Goal: Information Seeking & Learning: Learn about a topic

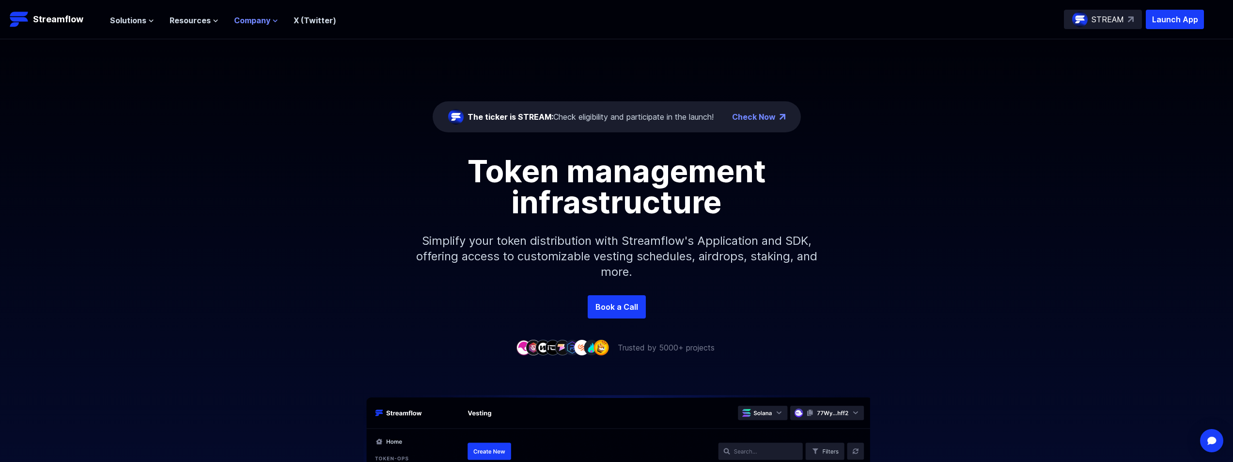
click at [256, 15] on span "Company" at bounding box center [252, 21] width 36 height 12
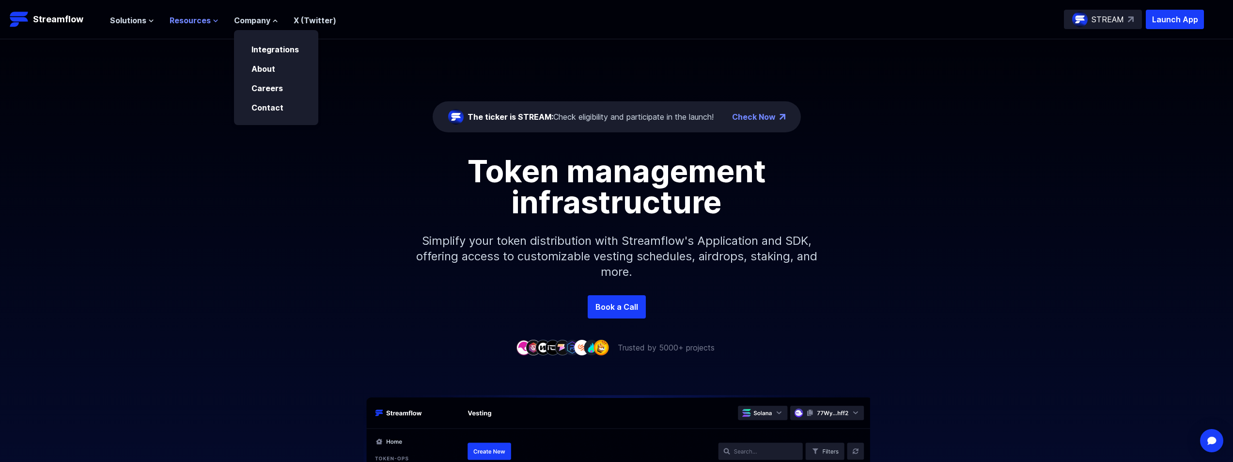
click at [207, 16] on span "Resources" at bounding box center [190, 21] width 41 height 12
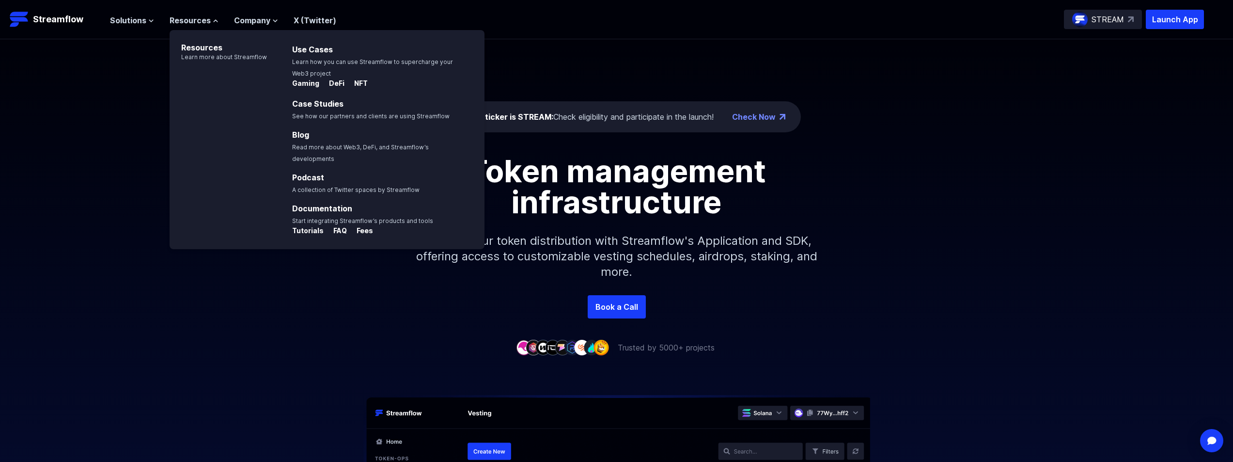
click at [156, 25] on ul "Solutions Overview Streamflow features an all-in-one token distribution platfor…" at bounding box center [223, 21] width 226 height 12
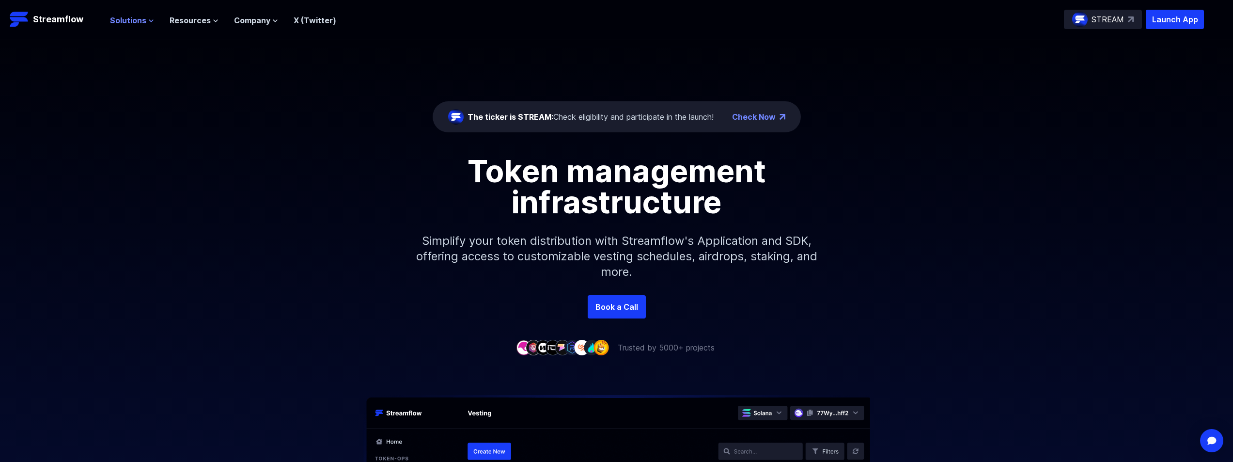
click at [146, 18] on button "Solutions" at bounding box center [132, 21] width 44 height 12
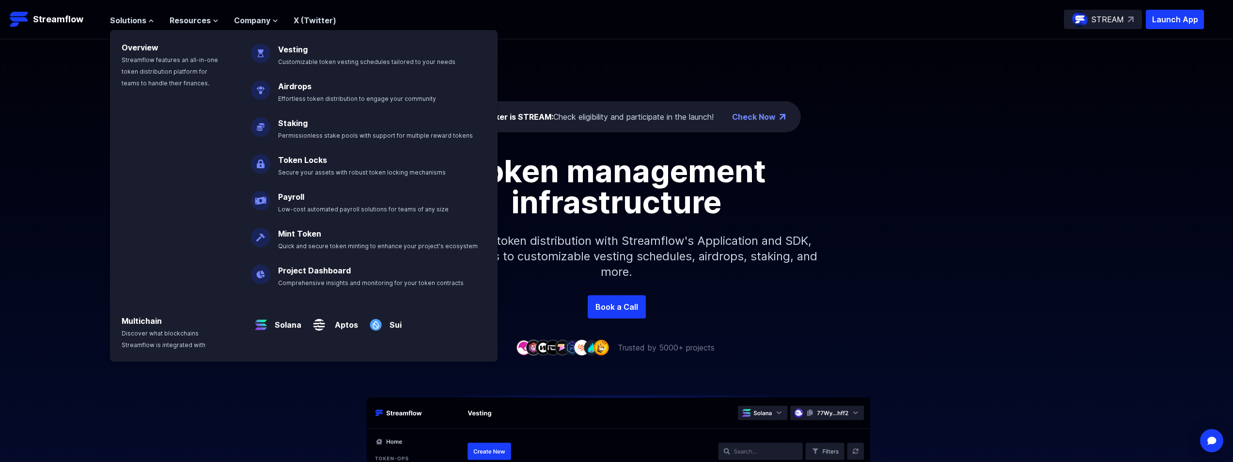
click at [56, 64] on div "The ticker is STREAM: Check eligibility and participate in the launch! Check No…" at bounding box center [616, 167] width 1233 height 256
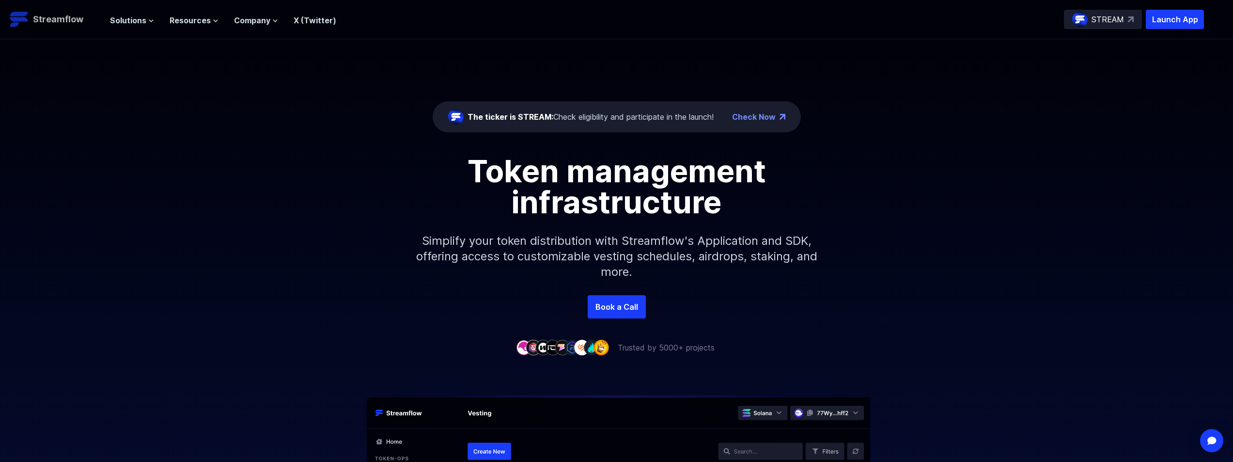
click at [57, 22] on p "Streamflow" at bounding box center [58, 20] width 50 height 14
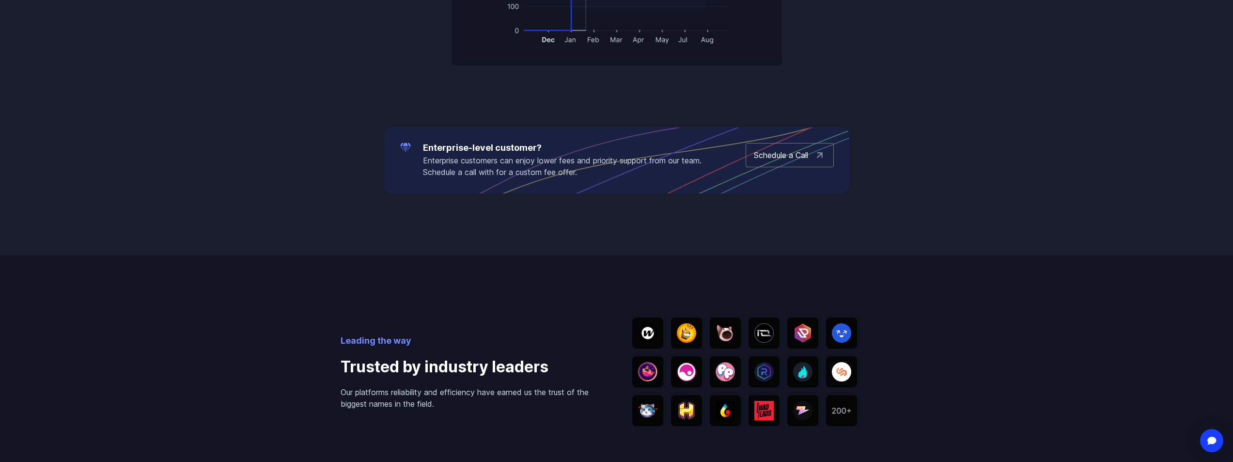
scroll to position [2068, 0]
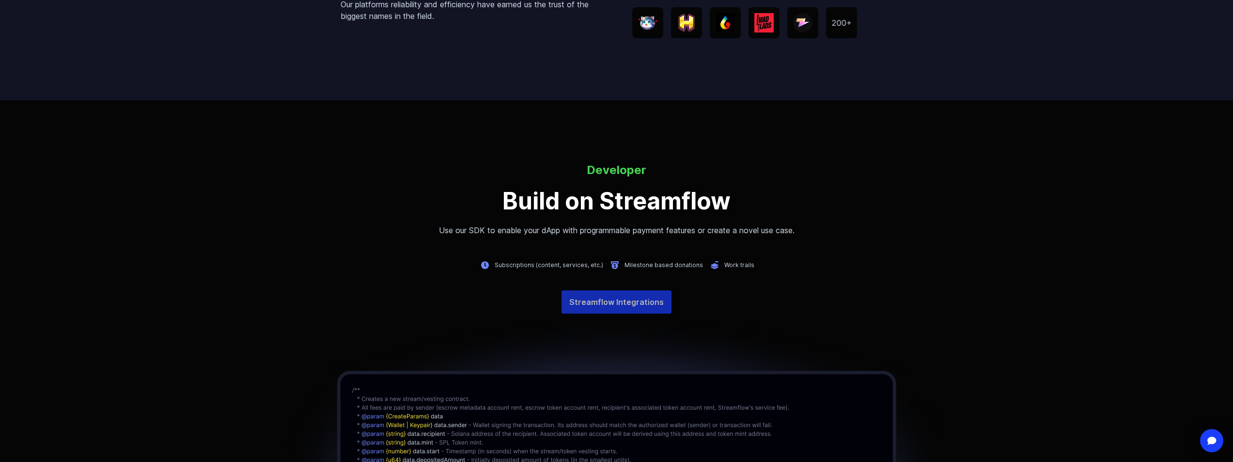
click at [642, 311] on link "Streamflow Integrations" at bounding box center [617, 301] width 110 height 23
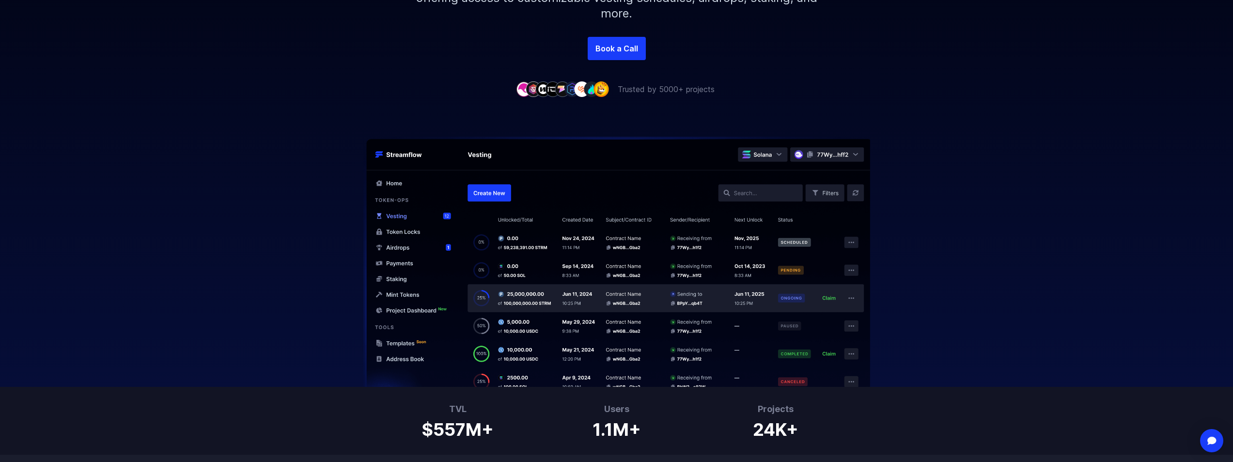
scroll to position [0, 0]
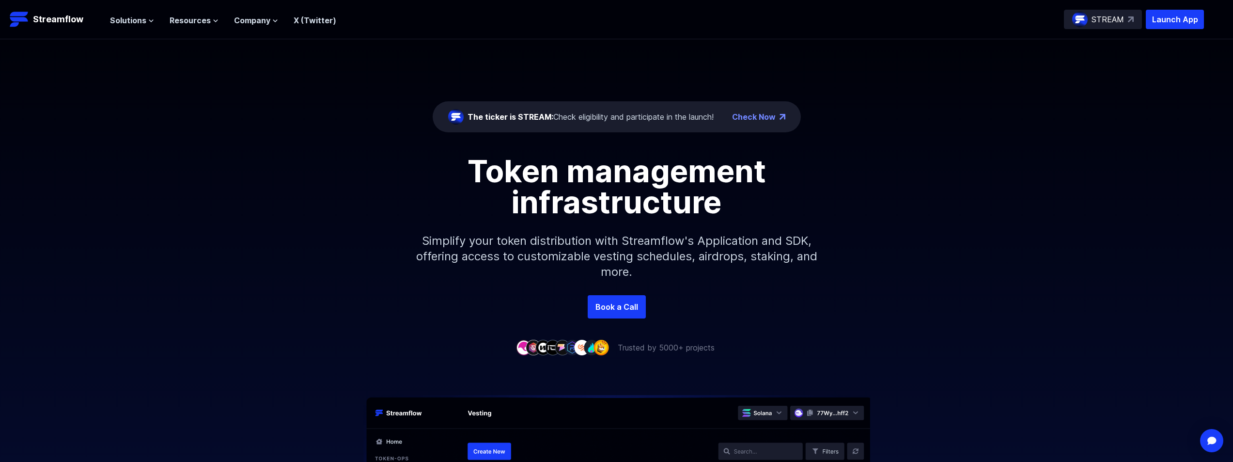
click at [260, 13] on nav "Solutions Overview Streamflow features an all-in-one token distribution platfor…" at bounding box center [223, 19] width 226 height 13
click at [260, 15] on span "Company" at bounding box center [252, 21] width 36 height 12
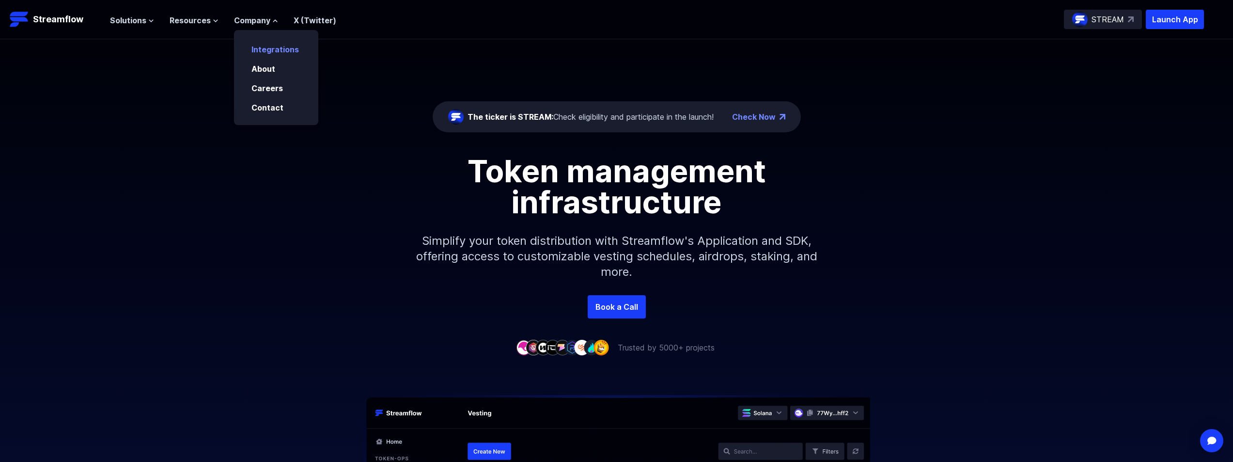
click at [286, 46] on link "Integrations" at bounding box center [275, 50] width 47 height 10
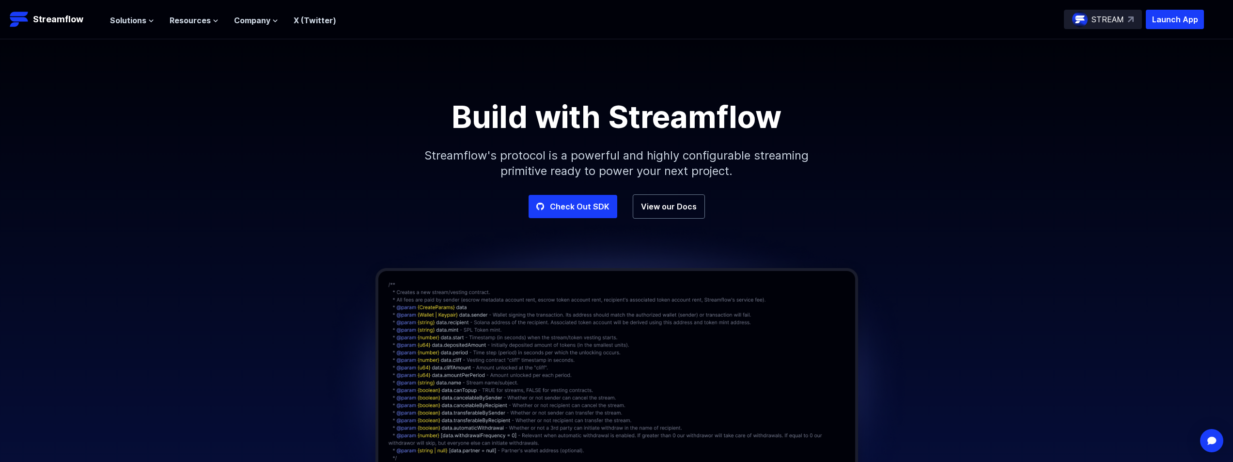
click at [1101, 18] on p "STREAM" at bounding box center [1108, 20] width 32 height 12
click at [188, 15] on span "Resources" at bounding box center [190, 21] width 41 height 12
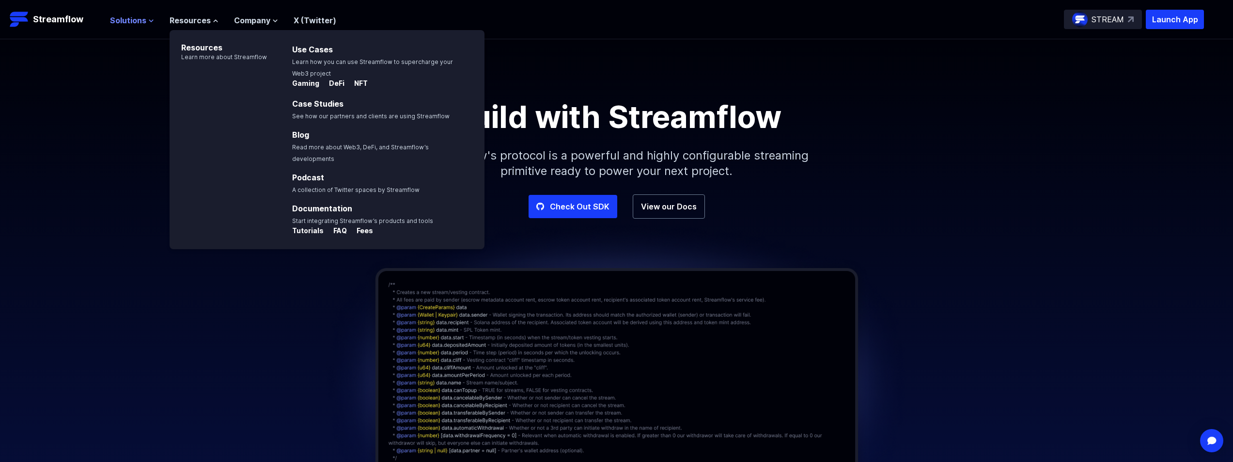
click at [141, 21] on span "Solutions" at bounding box center [128, 21] width 36 height 12
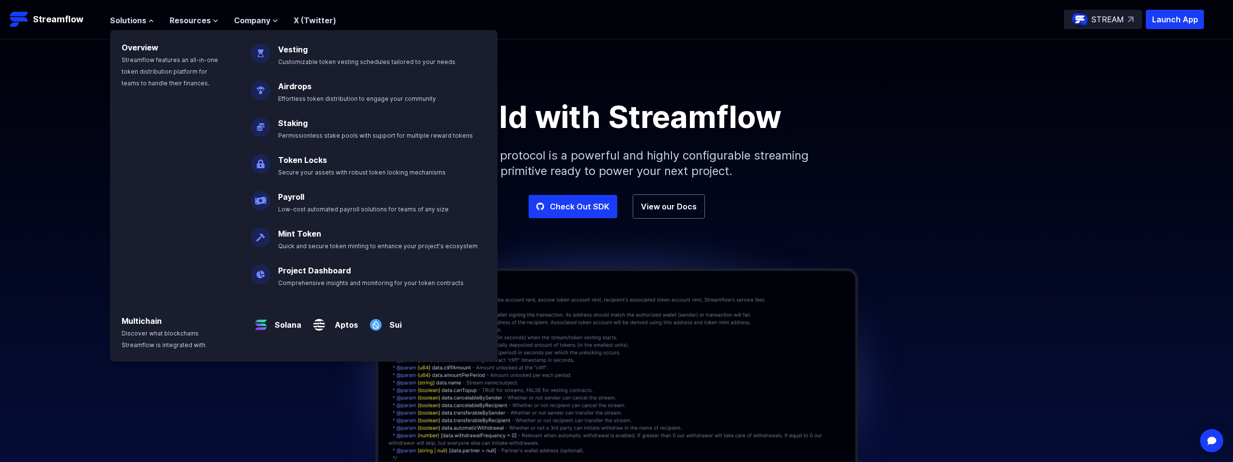
click at [300, 48] on link "Vesting" at bounding box center [293, 50] width 30 height 10
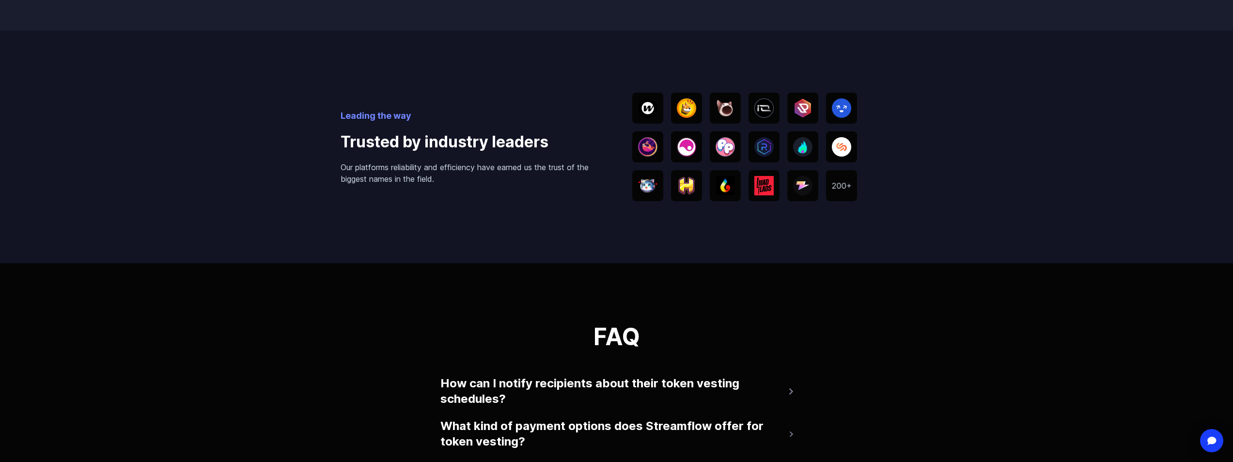
scroll to position [2068, 0]
